Goal: Task Accomplishment & Management: Manage account settings

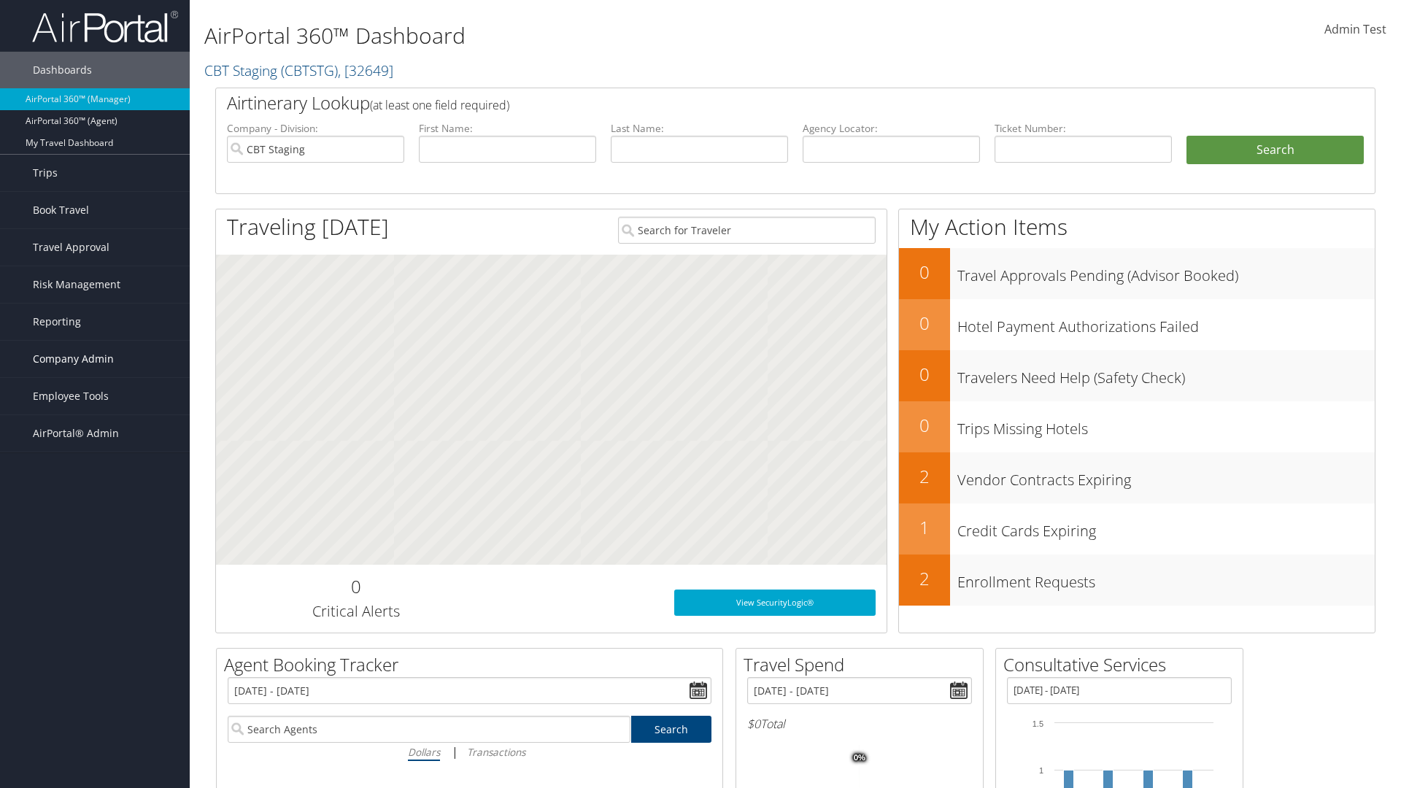
click at [95, 359] on span "Company Admin" at bounding box center [73, 359] width 81 height 36
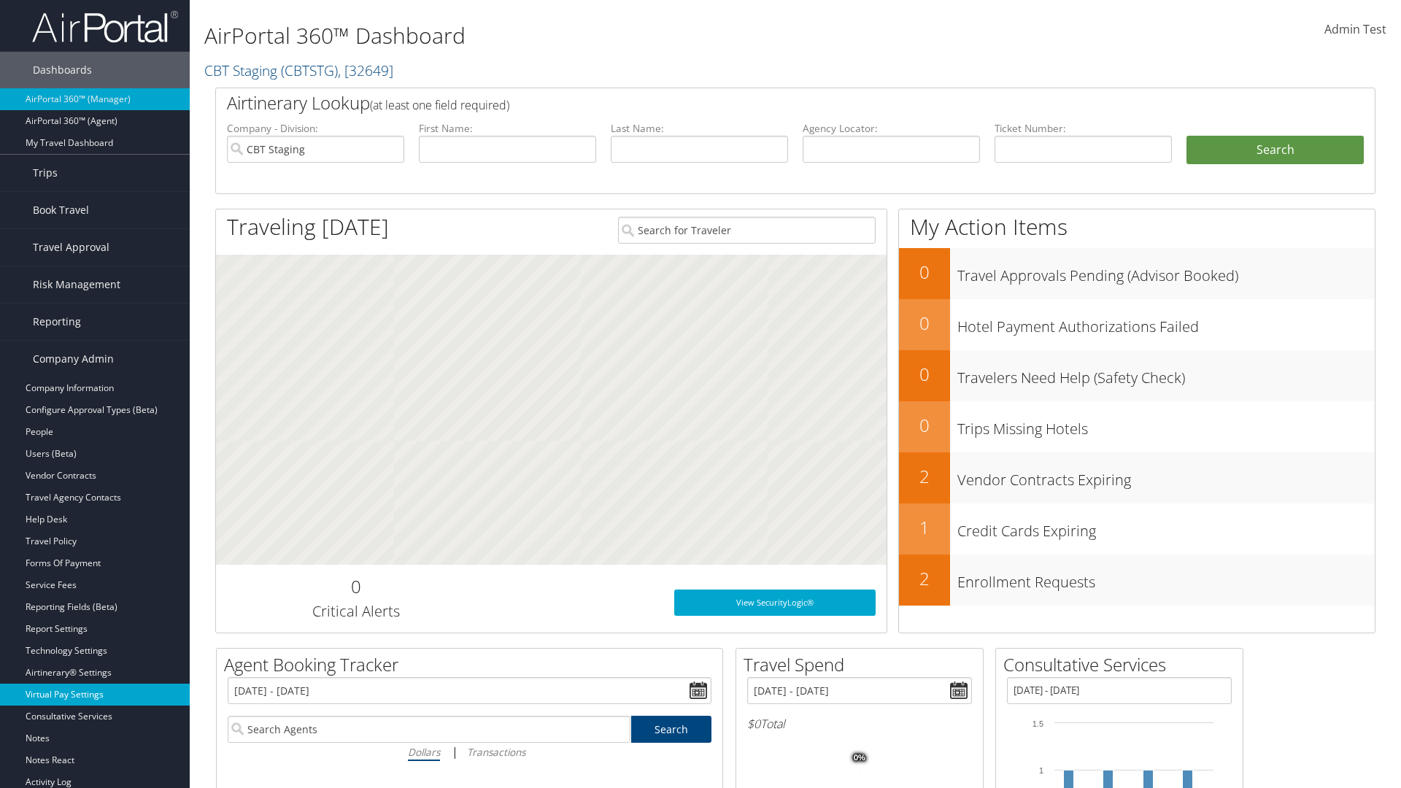
click at [95, 684] on link "Virtual Pay Settings" at bounding box center [95, 695] width 190 height 22
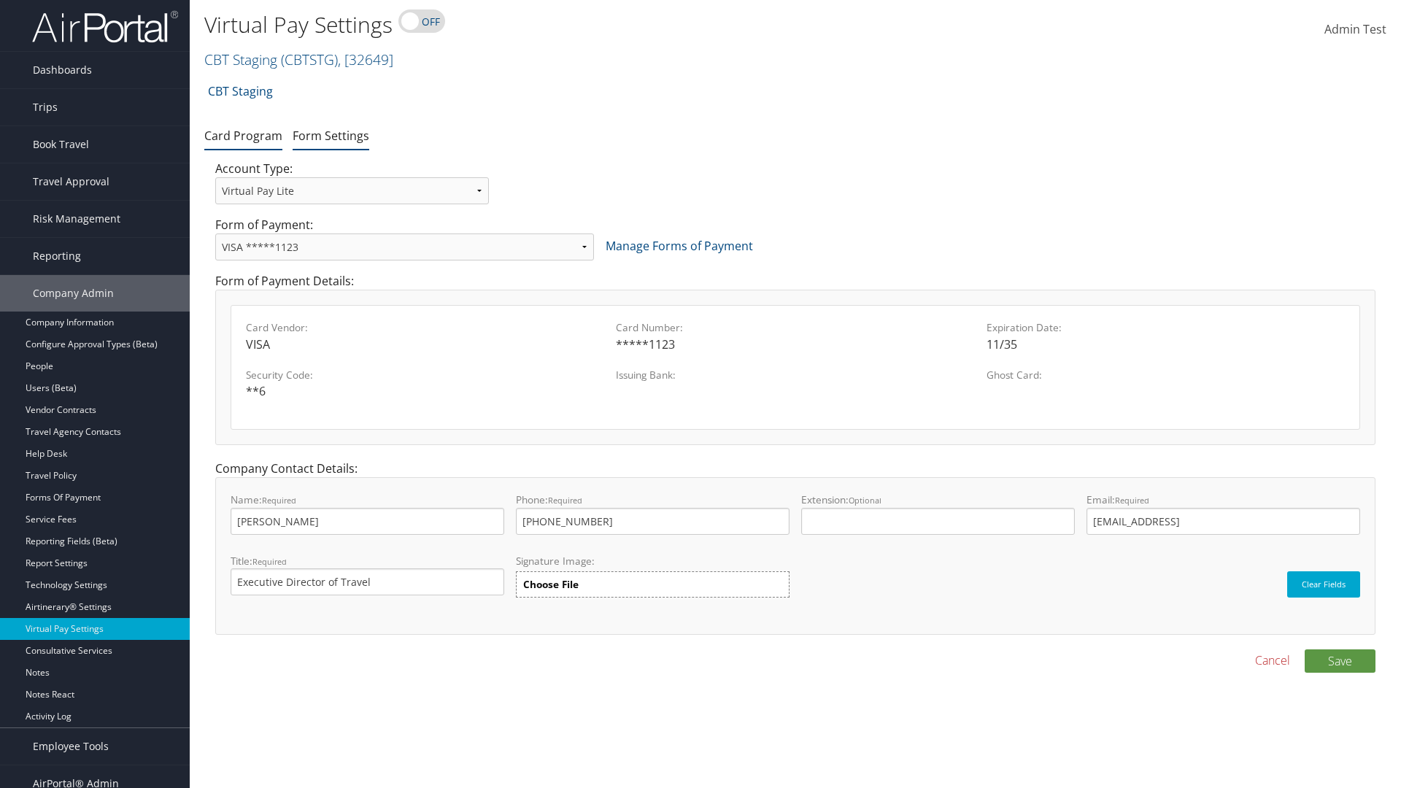
click at [330, 135] on link "Form Settings" at bounding box center [331, 136] width 77 height 16
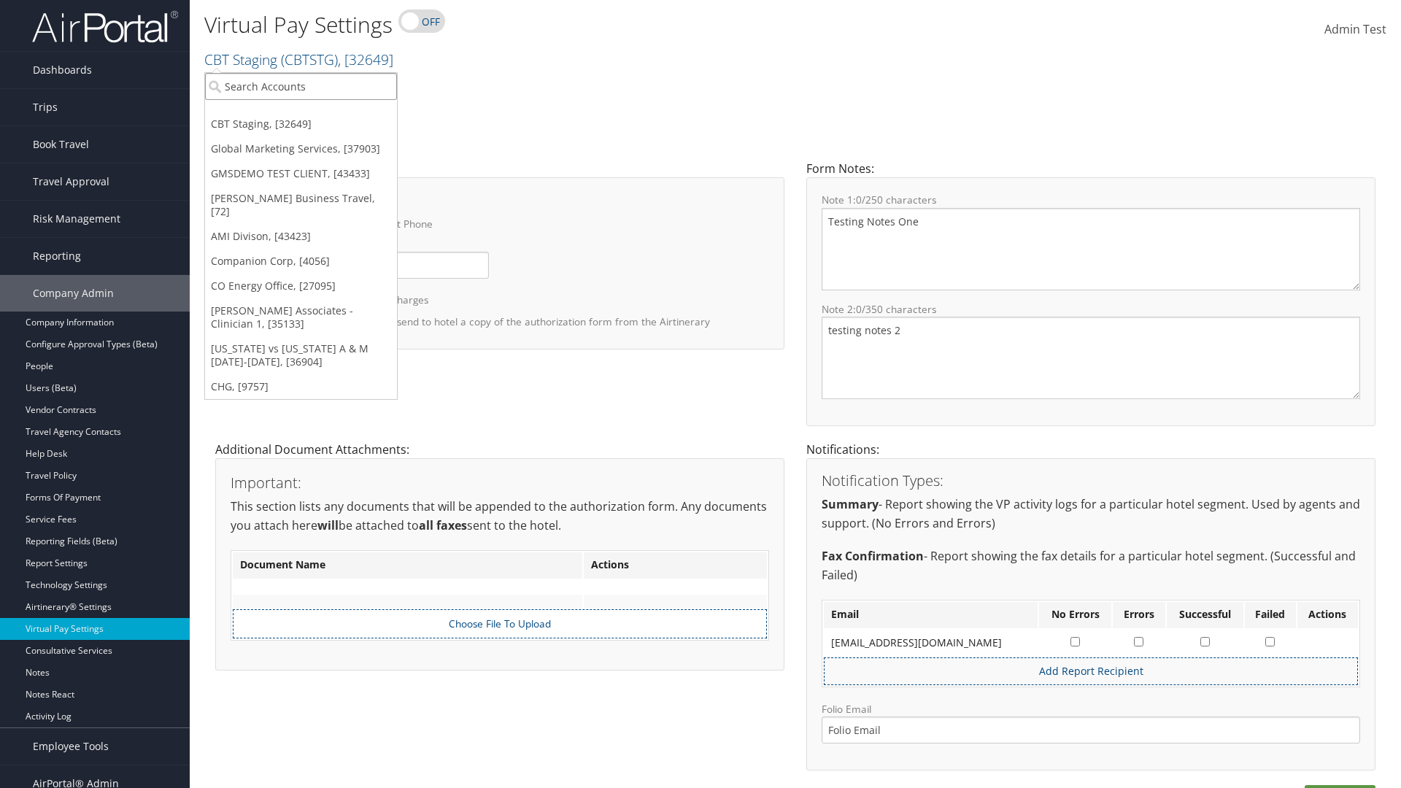
click at [301, 86] on input "search" at bounding box center [301, 86] width 192 height 27
type input "[PERSON_NAME] Business Travel"
click at [321, 113] on div "Christopherson Business Travel (C10001), [72]" at bounding box center [321, 113] width 249 height 13
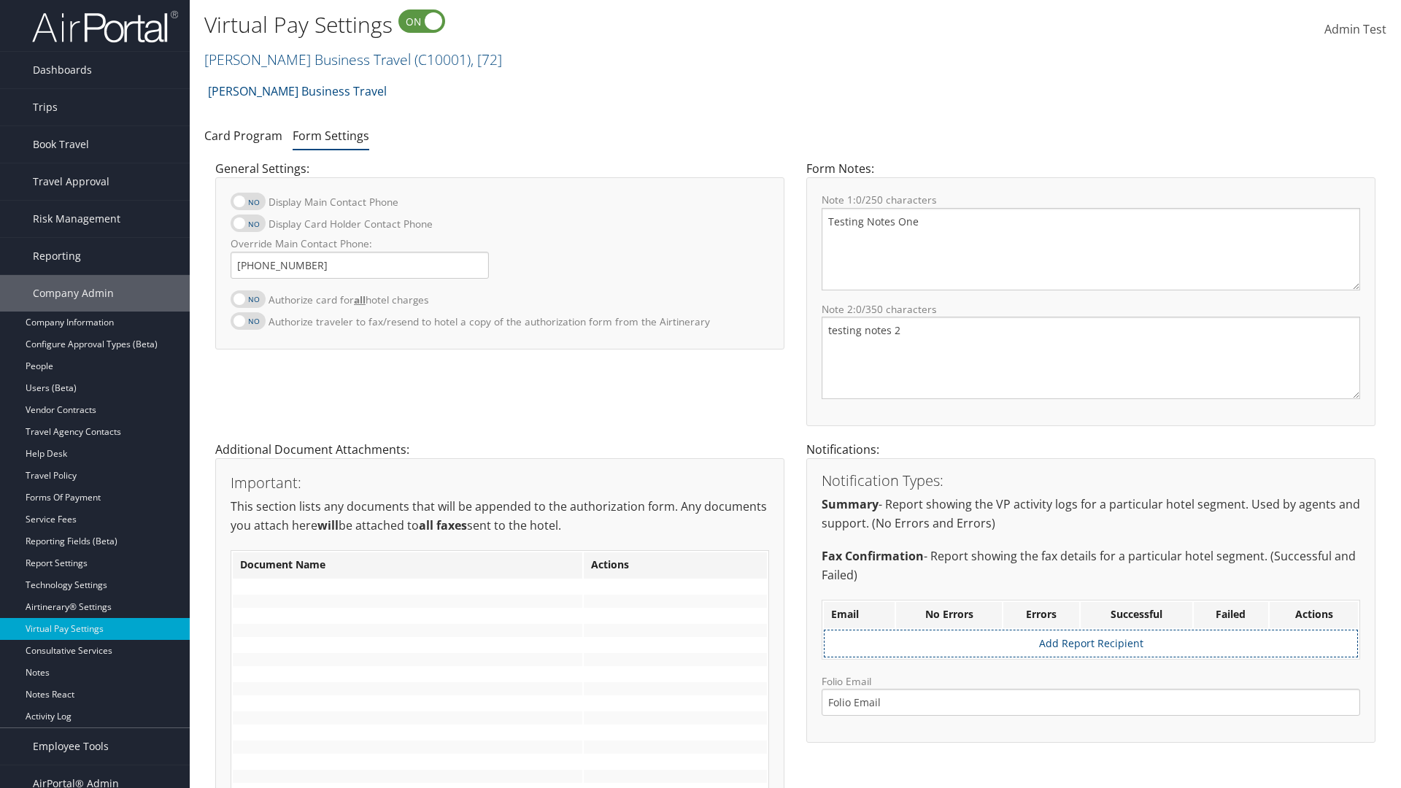
click at [248, 298] on label at bounding box center [248, 299] width 35 height 18
click at [247, 302] on input "Authorize card for all hotel charges" at bounding box center [242, 306] width 9 height 9
checkbox input "true"
click at [248, 223] on label at bounding box center [248, 223] width 35 height 18
click at [247, 226] on input "Display Card Holder Contact Phone" at bounding box center [242, 230] width 9 height 9
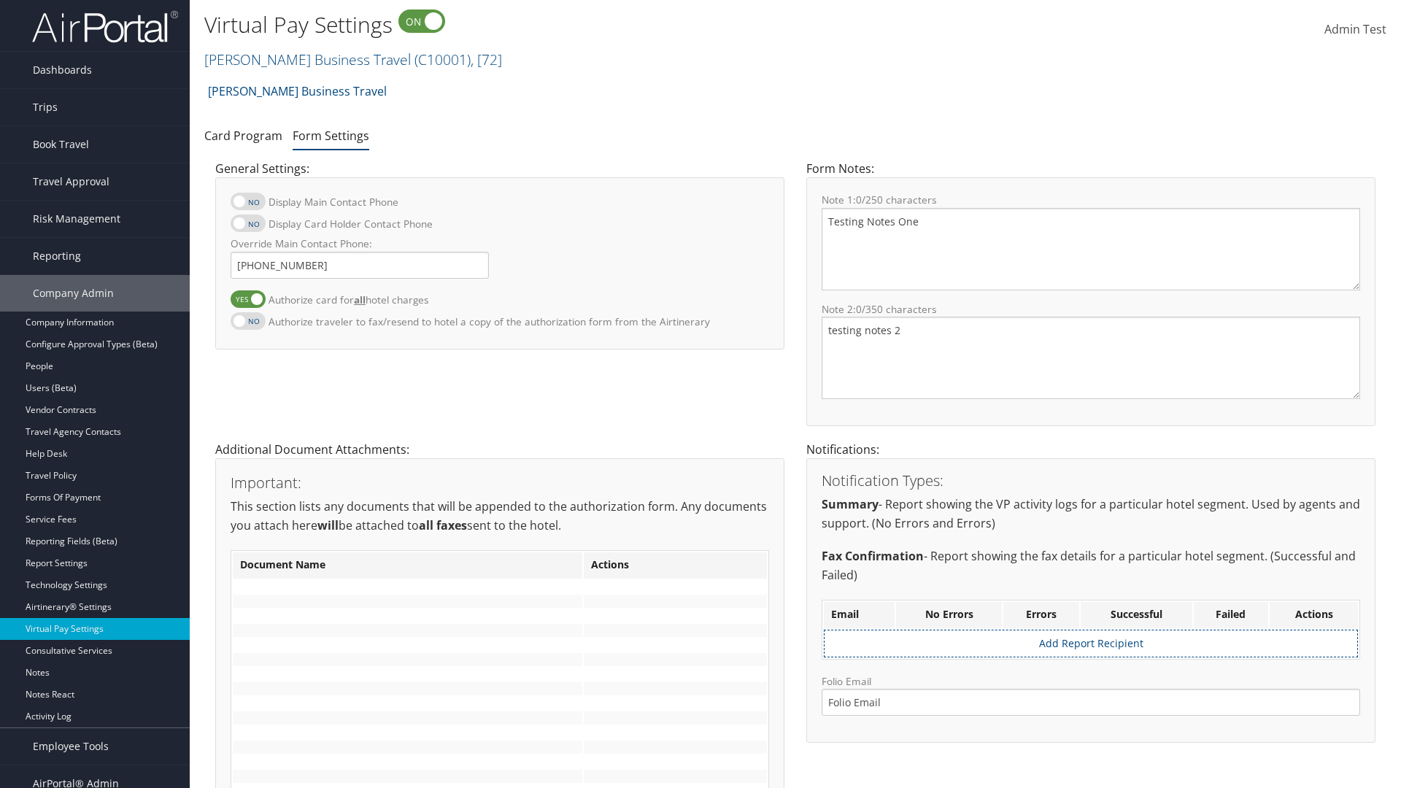
checkbox input "true"
click at [248, 201] on label at bounding box center [248, 202] width 35 height 18
click at [247, 204] on input "Display Main Contact Phone" at bounding box center [242, 208] width 9 height 9
checkbox input "true"
click at [248, 320] on label at bounding box center [248, 321] width 35 height 18
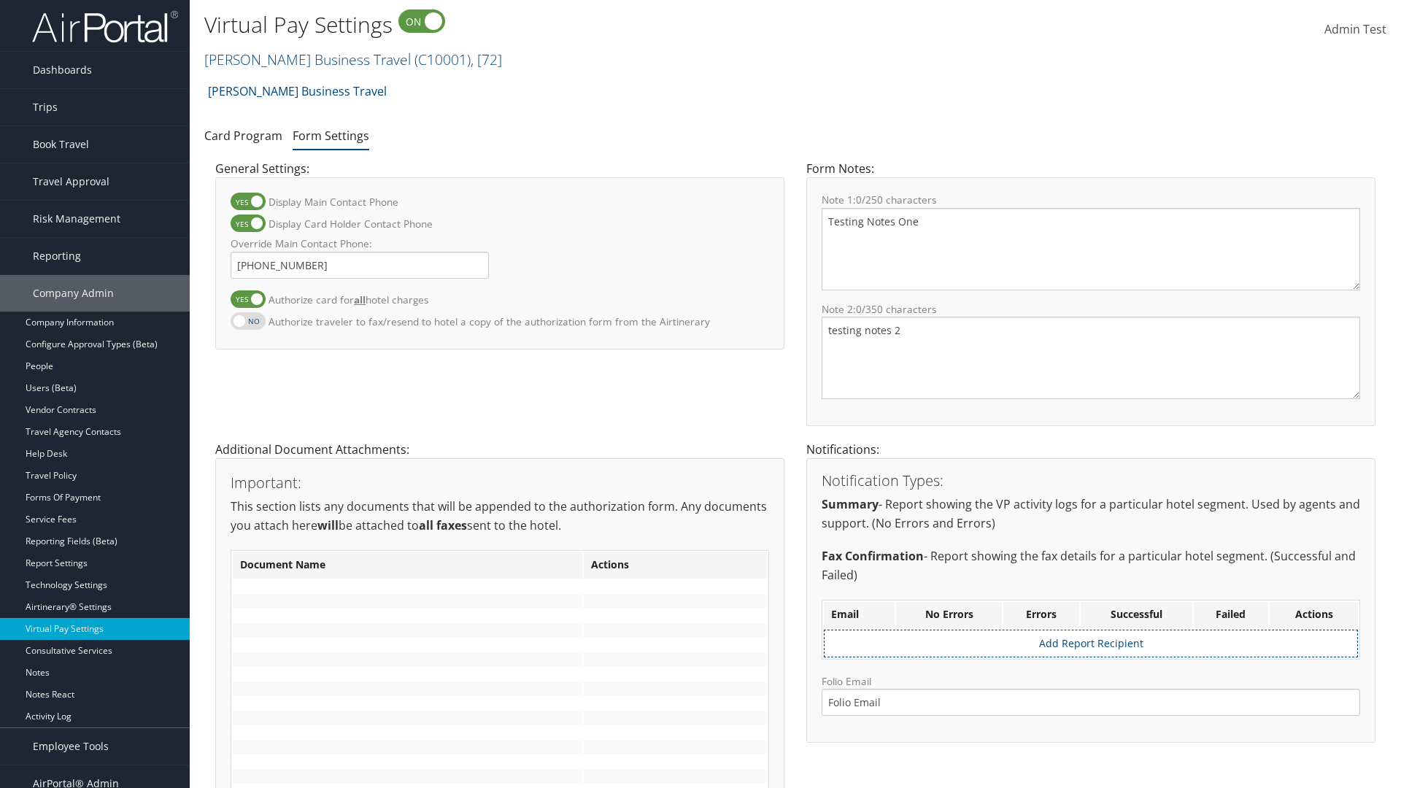
click at [247, 324] on input "Authorize traveler to fax/resend to hotel a copy of the authorization form from…" at bounding box center [242, 328] width 9 height 9
checkbox input "true"
click at [248, 298] on label at bounding box center [248, 299] width 35 height 18
click at [247, 302] on input "Authorize card for all hotel charges" at bounding box center [242, 306] width 9 height 9
checkbox input "false"
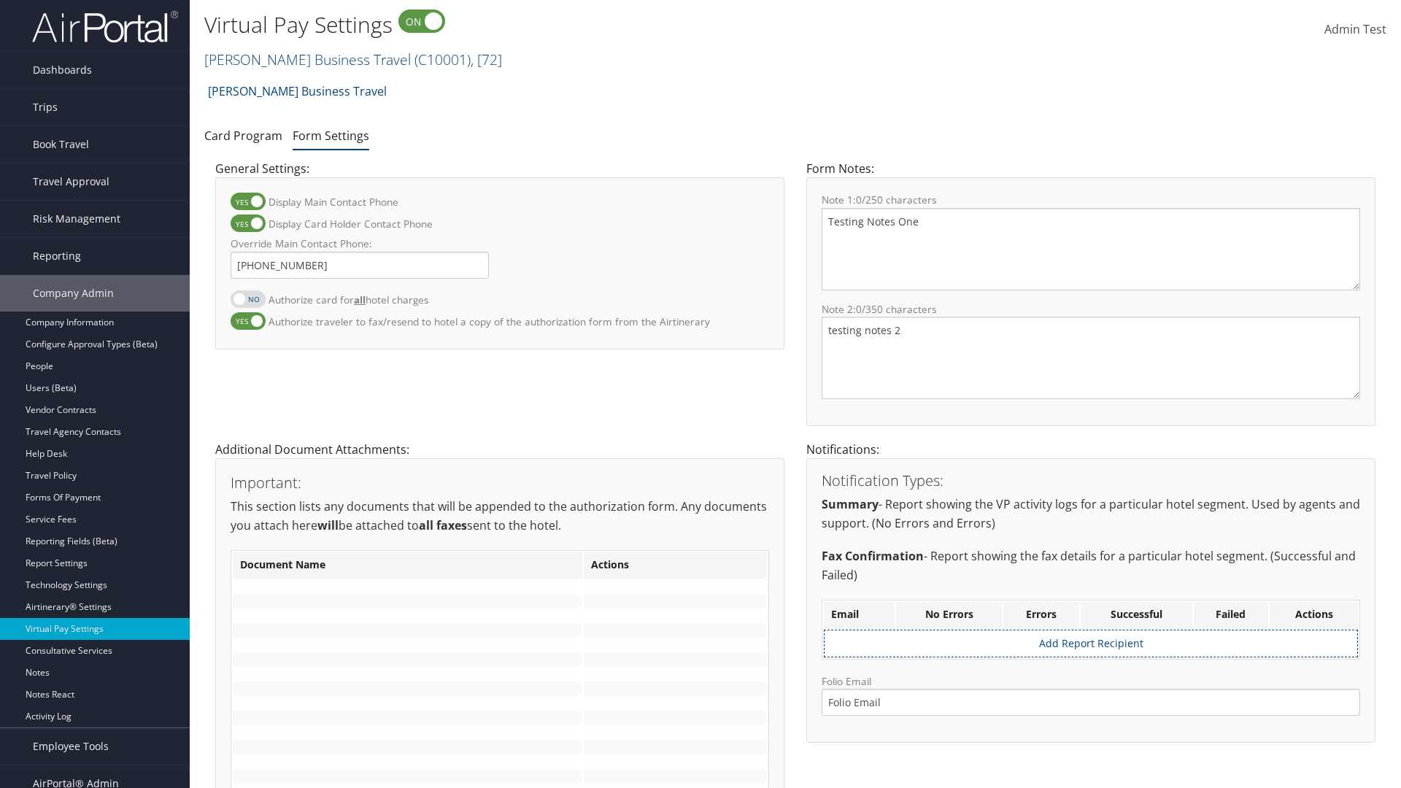
click at [248, 223] on label at bounding box center [248, 223] width 35 height 18
click at [247, 226] on input "Display Card Holder Contact Phone" at bounding box center [242, 230] width 9 height 9
checkbox input "false"
click at [248, 201] on label at bounding box center [248, 202] width 35 height 18
click at [247, 204] on input "Display Main Contact Phone" at bounding box center [242, 208] width 9 height 9
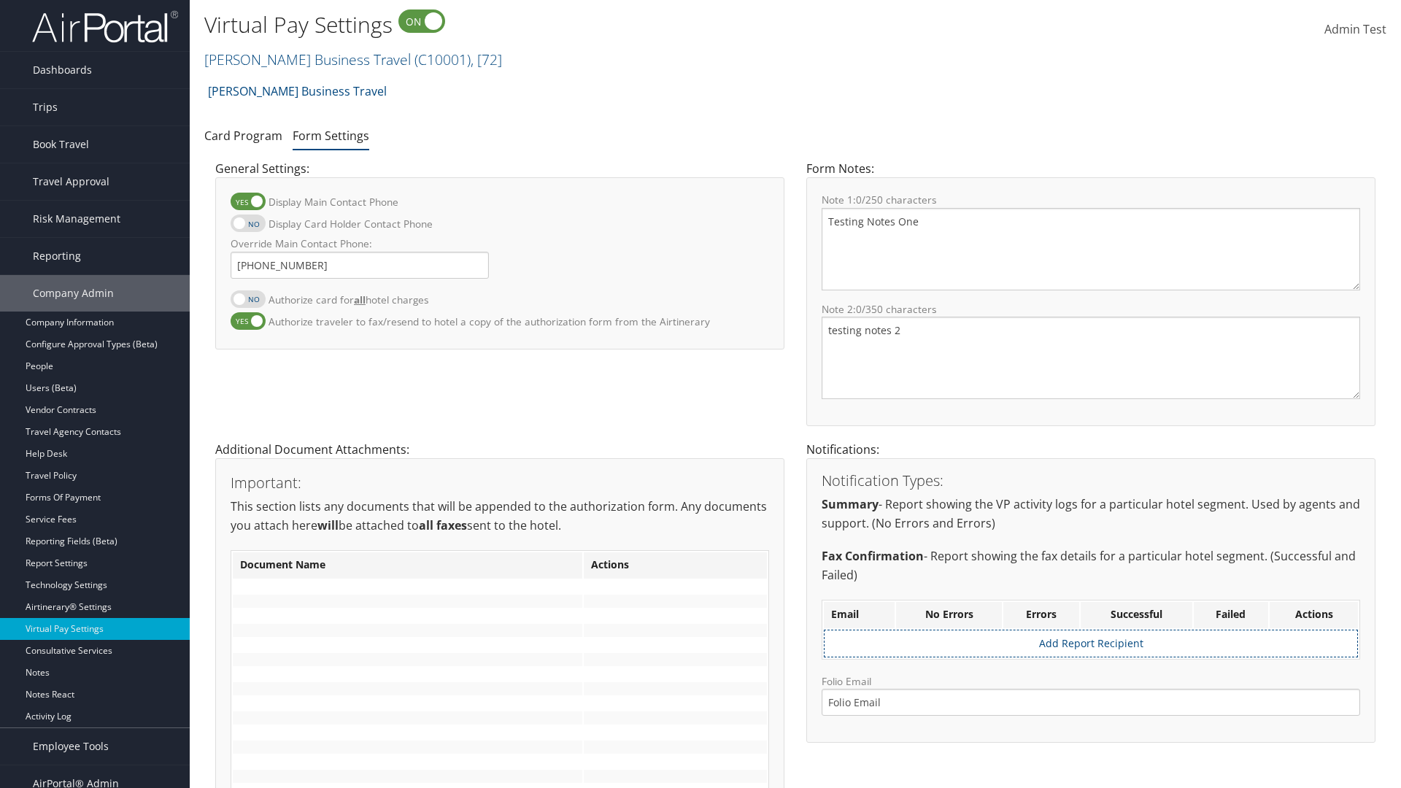
checkbox input "false"
click at [248, 320] on label at bounding box center [248, 321] width 35 height 18
click at [247, 324] on input "Authorize traveler to fax/resend to hotel a copy of the authorization form from…" at bounding box center [242, 328] width 9 height 9
checkbox input "false"
click at [360, 265] on input "Override Main Contact Phone:" at bounding box center [360, 265] width 258 height 27
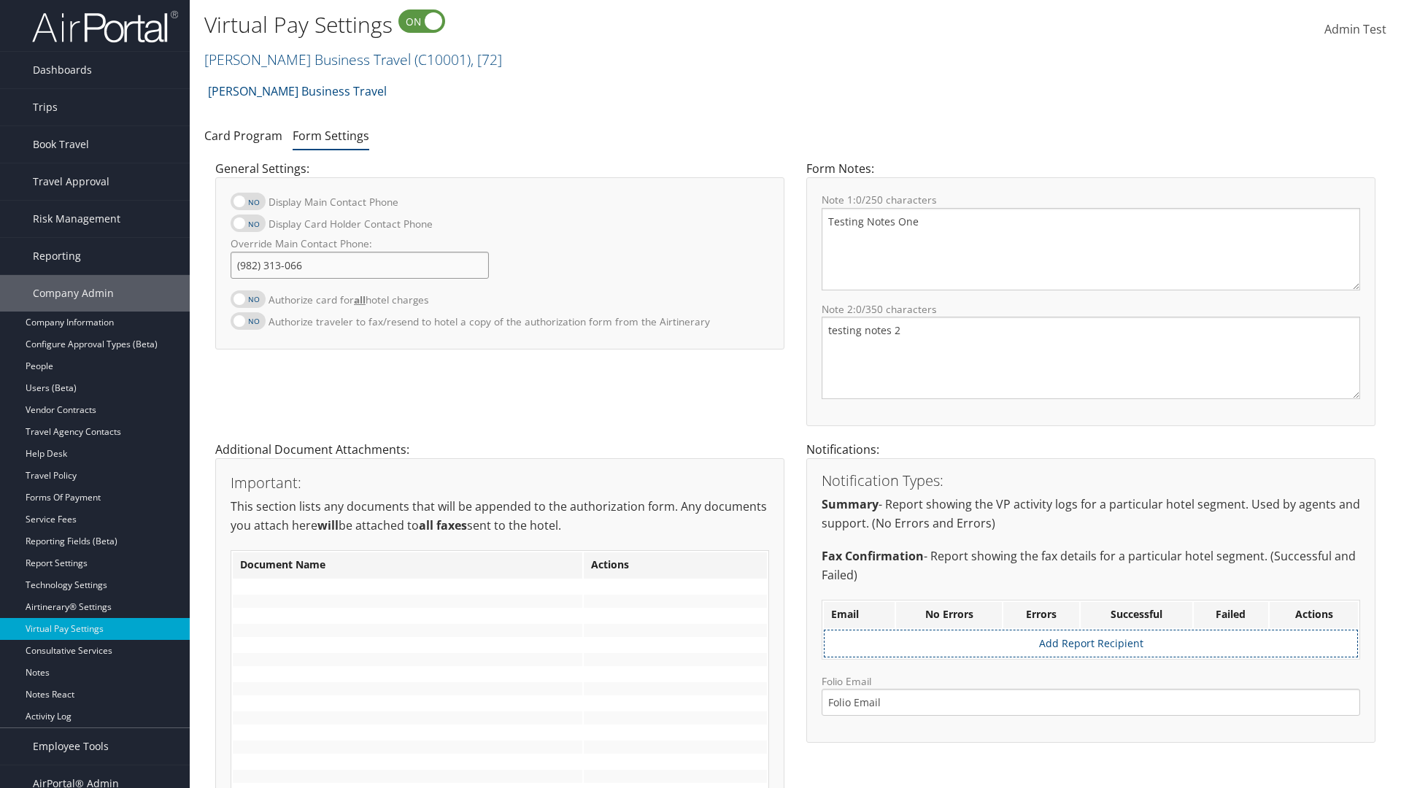
type input "[PHONE_NUMBER]"
click at [1091, 249] on textarea "Testing Notes One" at bounding box center [1090, 249] width 538 height 82
type textarea "Testing Notes One"
click at [1091, 357] on textarea "testing notes 2" at bounding box center [1090, 358] width 538 height 82
type textarea "testing notes 2"
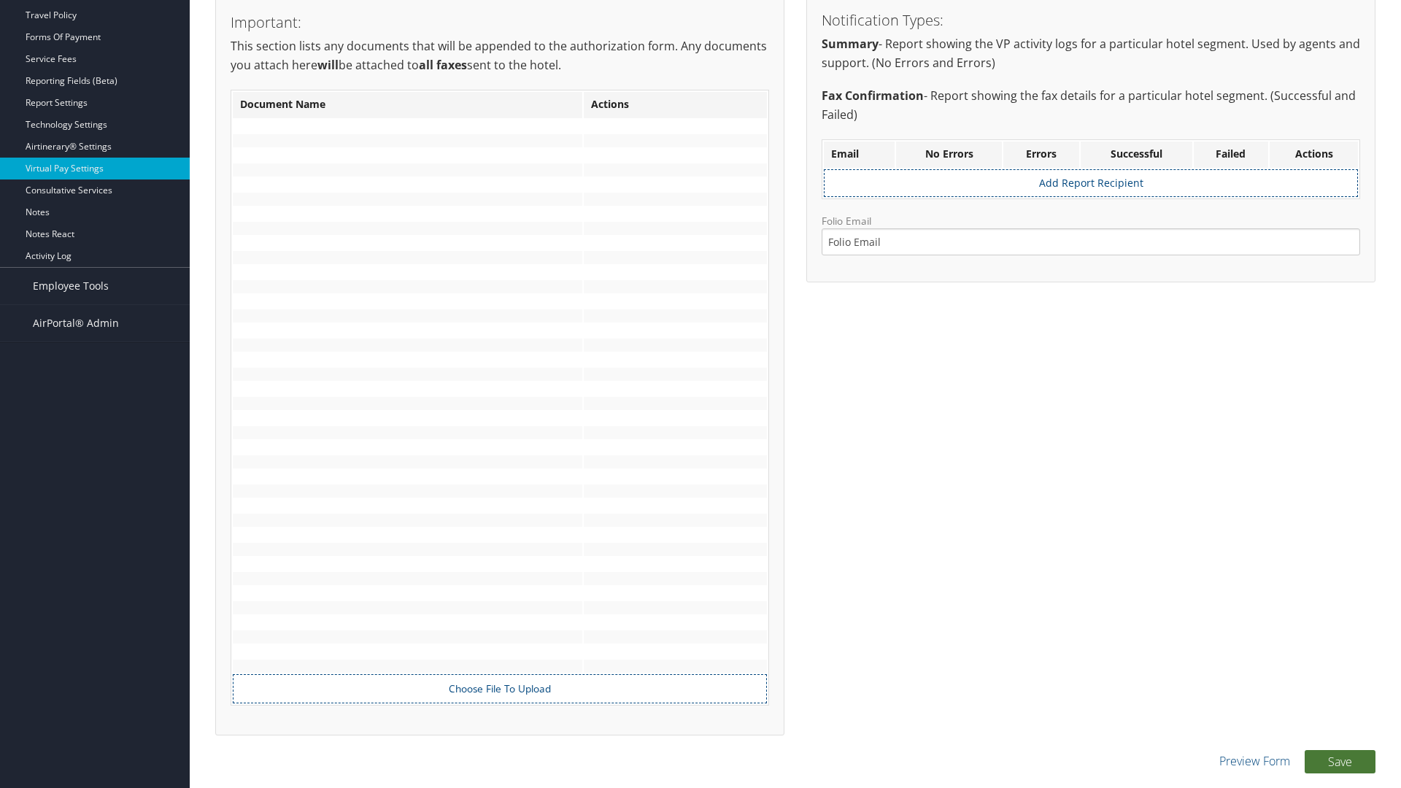
click at [1339, 761] on button "Save" at bounding box center [1339, 761] width 71 height 23
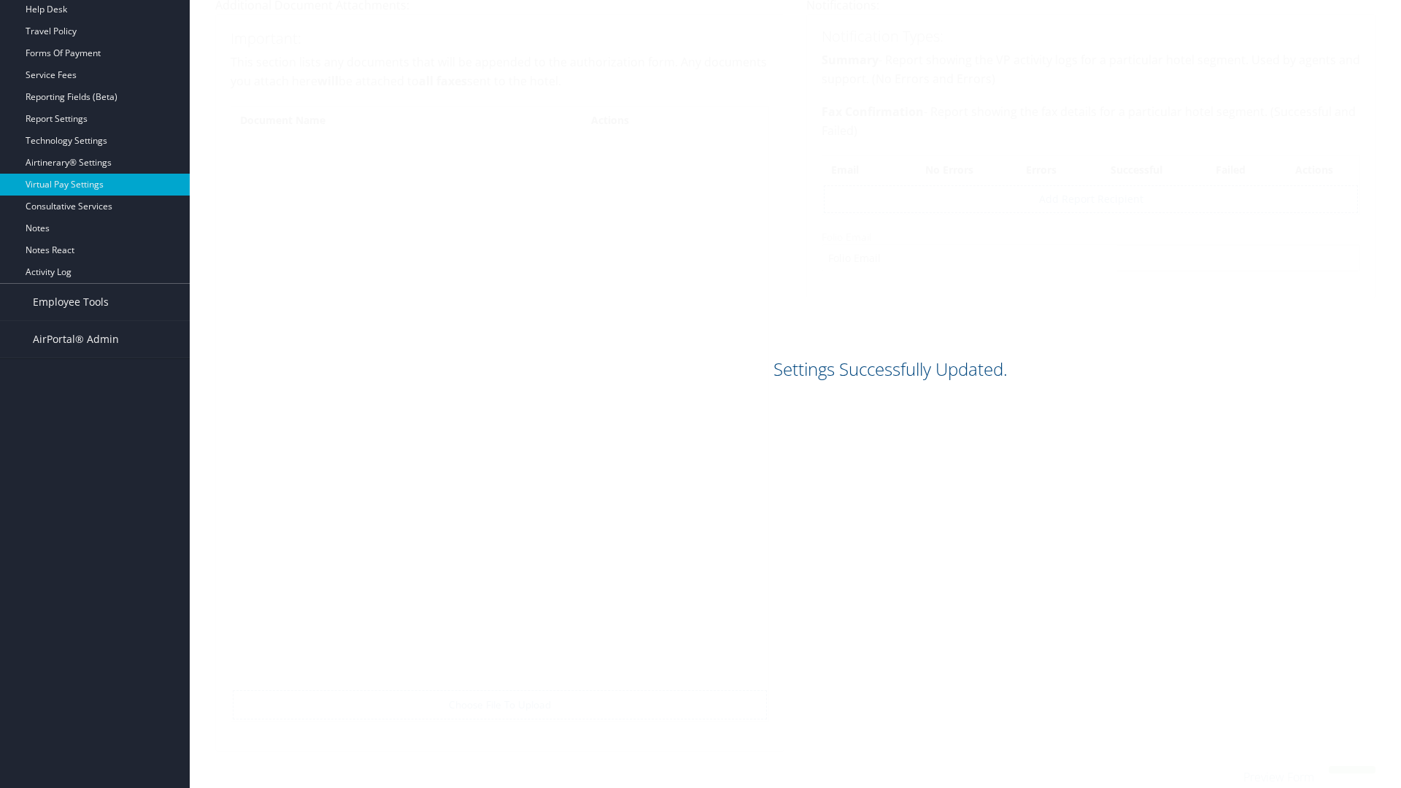
scroll to position [444, 0]
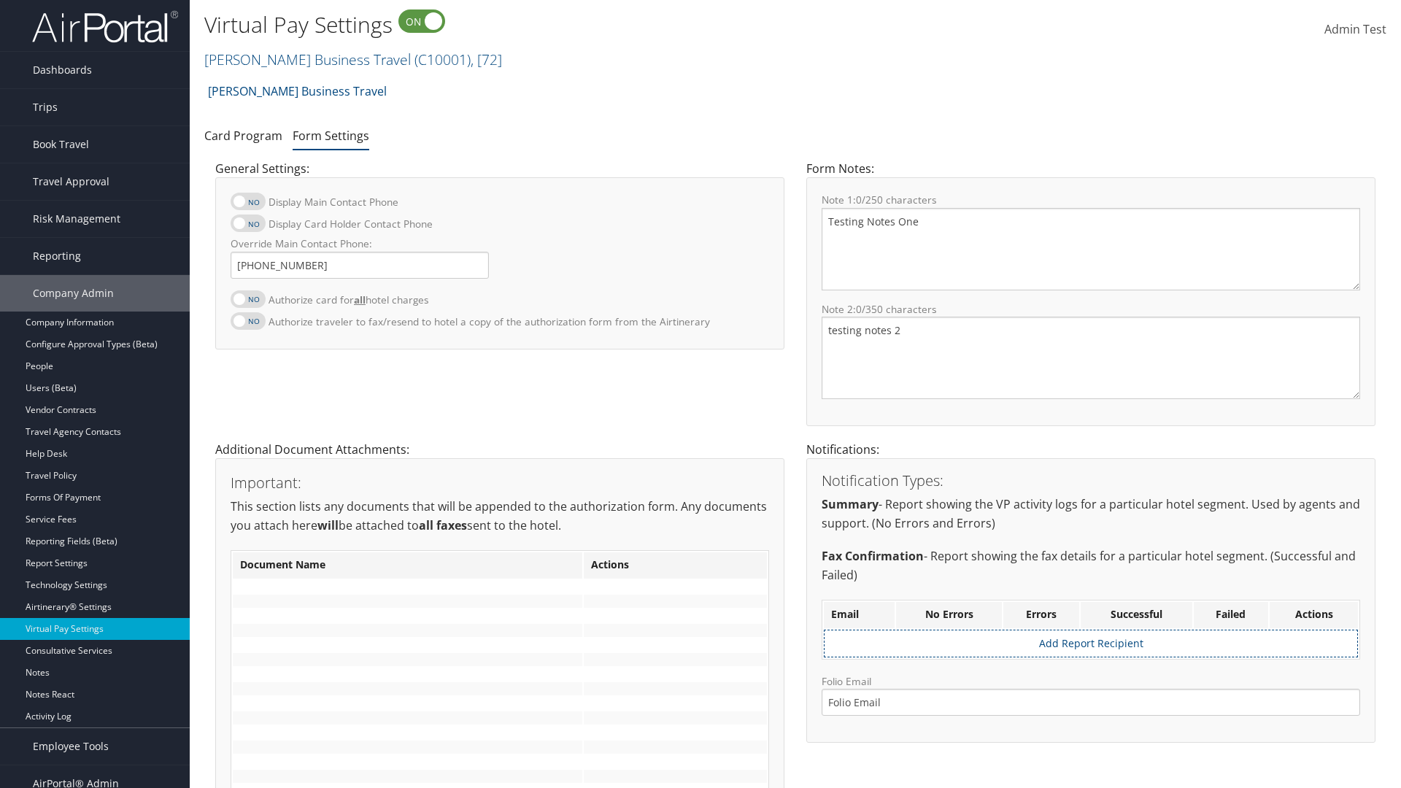
scroll to position [444, 0]
